Goal: Transaction & Acquisition: Purchase product/service

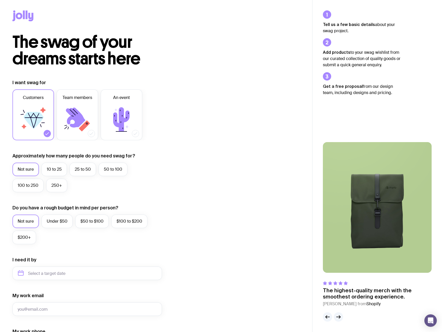
scroll to position [109, 0]
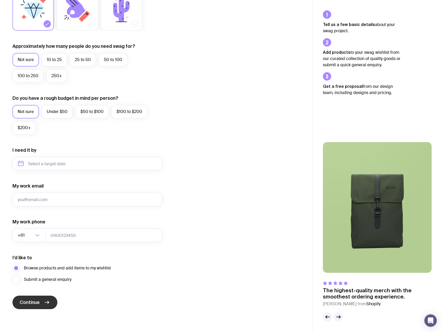
click at [37, 298] on button "Continue" at bounding box center [34, 301] width 45 height 13
click at [47, 201] on input "My work email" at bounding box center [86, 198] width 149 height 13
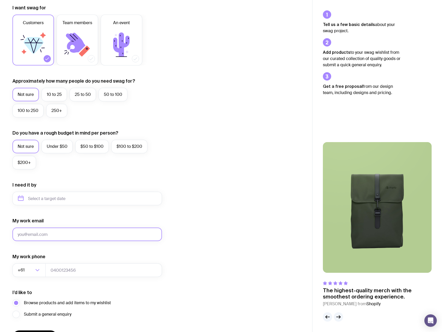
scroll to position [0, 0]
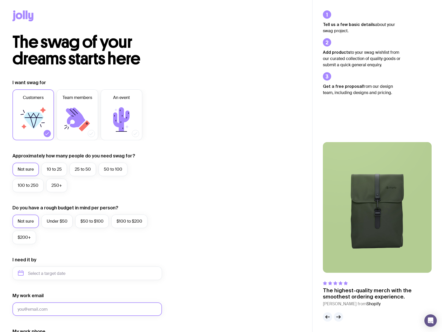
click at [31, 310] on input "My work email" at bounding box center [86, 308] width 149 height 13
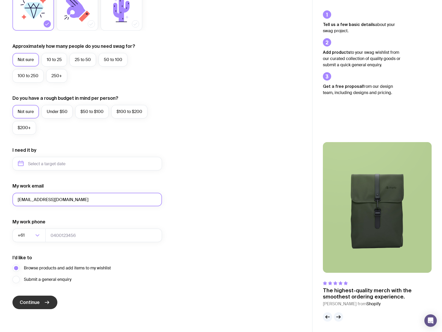
type input "[EMAIL_ADDRESS][DOMAIN_NAME]"
click at [34, 306] on button "Continue" at bounding box center [34, 301] width 45 height 13
click at [80, 232] on input "tel" at bounding box center [103, 234] width 116 height 13
type input "403745766"
click at [26, 298] on button "Continue" at bounding box center [34, 301] width 45 height 13
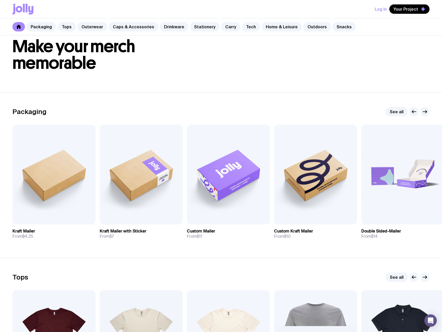
scroll to position [9, 0]
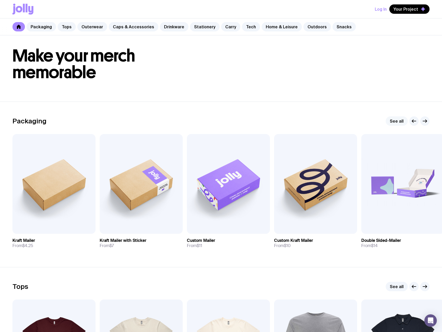
click at [395, 121] on link "See all" at bounding box center [396, 120] width 22 height 9
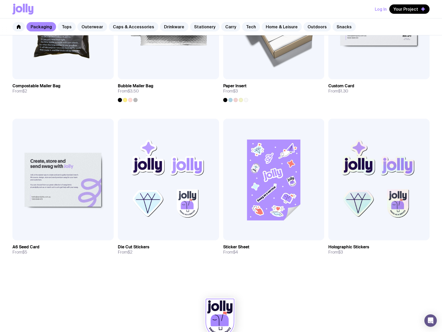
scroll to position [493, 0]
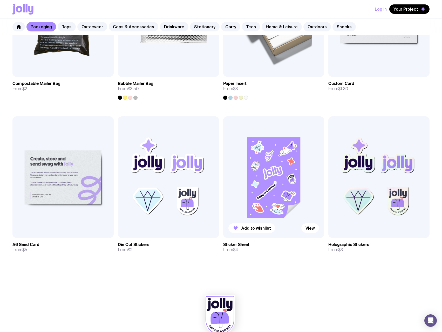
click at [295, 181] on img at bounding box center [273, 176] width 101 height 121
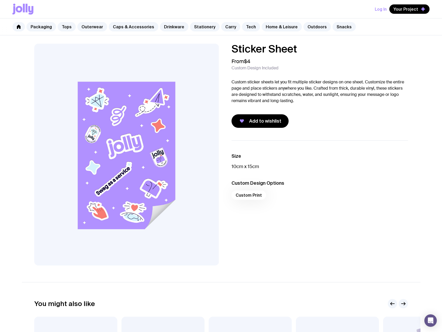
click at [252, 195] on div "Custom Print" at bounding box center [319, 196] width 176 height 12
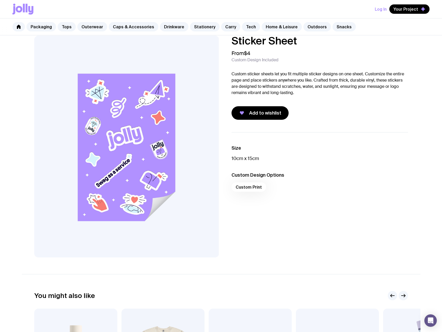
scroll to position [8, 0]
